Goal: Manage account settings

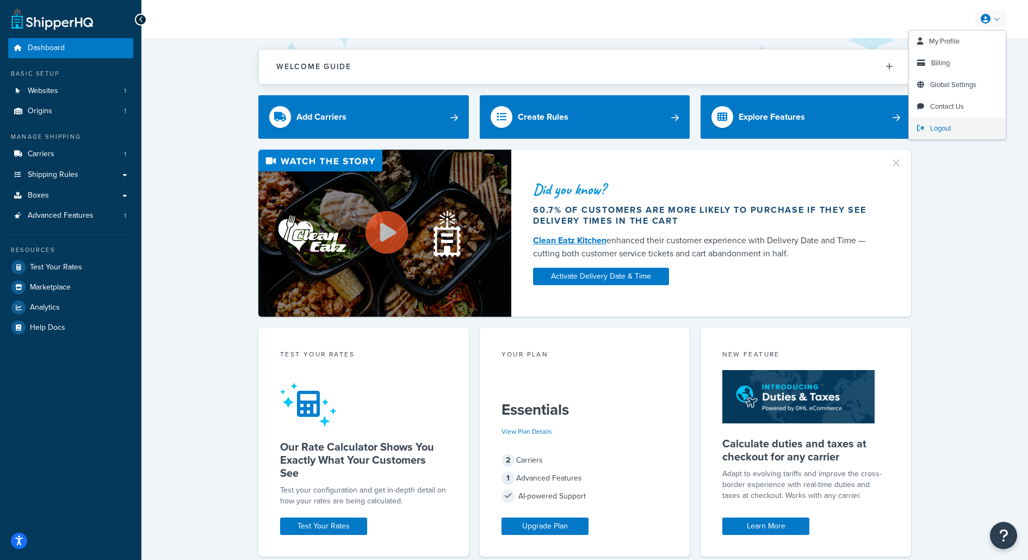
click at [934, 127] on span "Logout" at bounding box center [940, 128] width 21 height 10
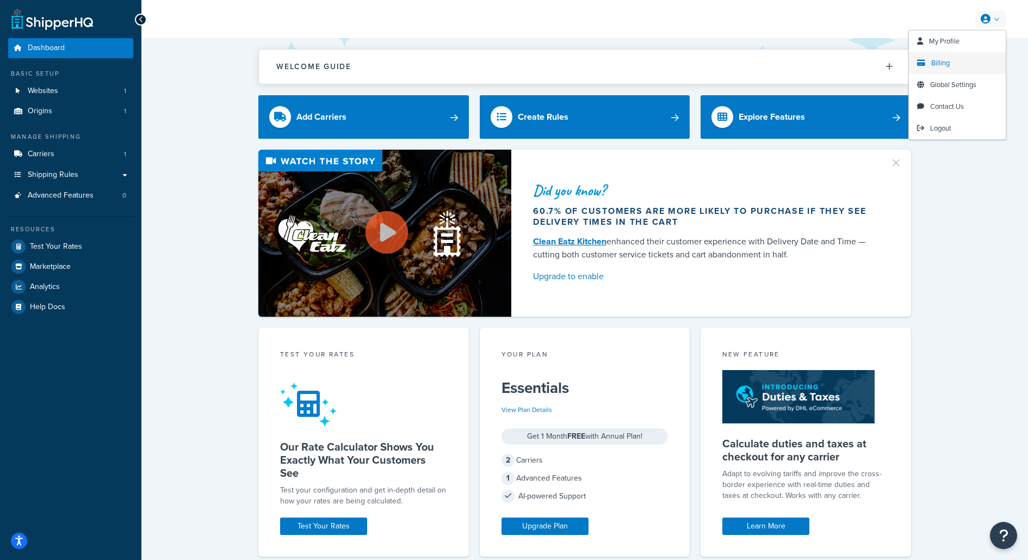
click at [938, 69] on link "Billing" at bounding box center [957, 63] width 97 height 22
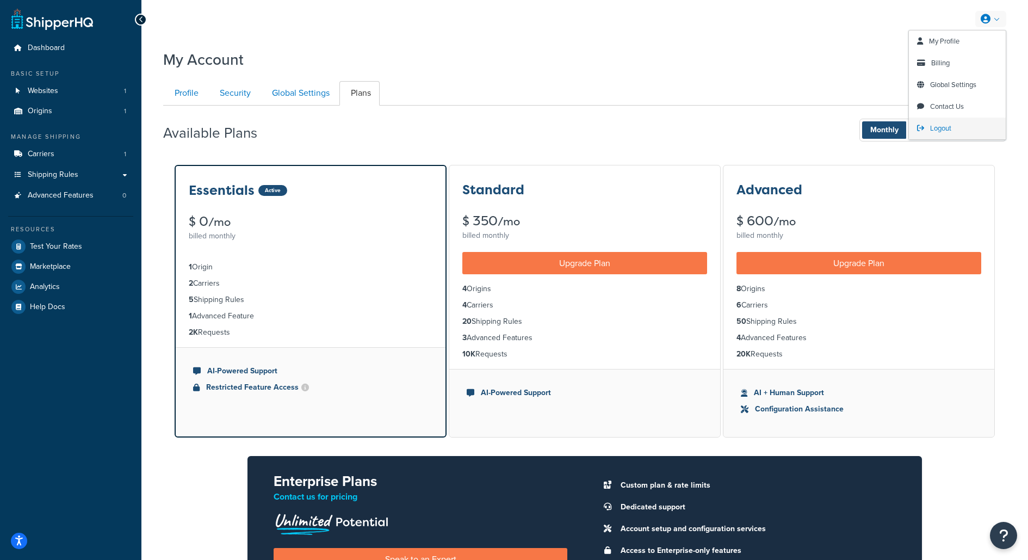
click at [929, 120] on link "Logout" at bounding box center [957, 129] width 97 height 22
